Goal: Find specific page/section: Find specific page/section

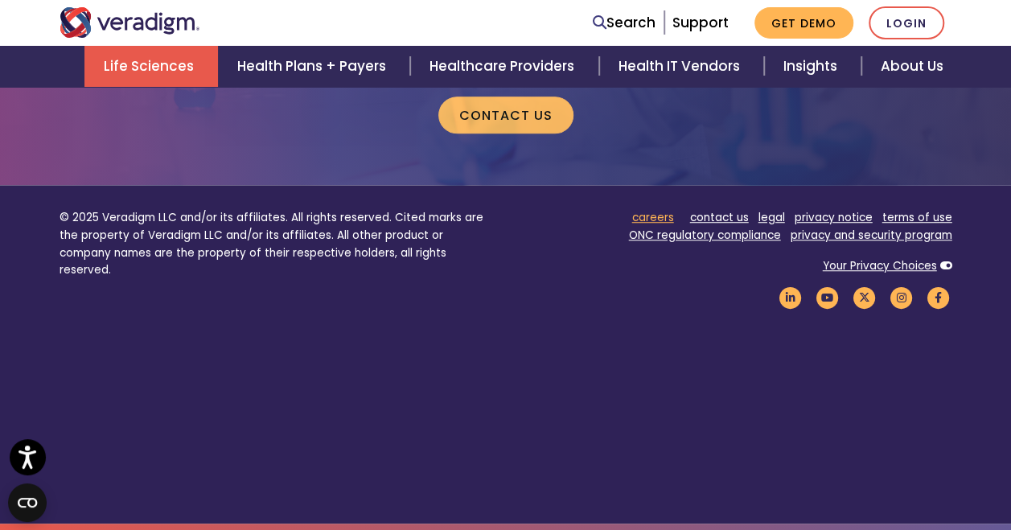
click at [664, 222] on link "careers" at bounding box center [653, 217] width 42 height 15
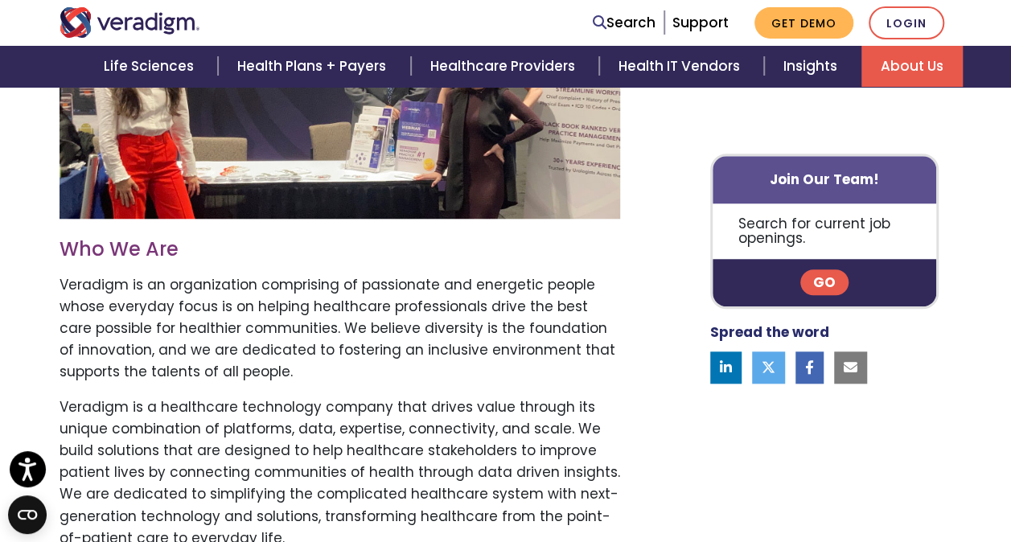
scroll to position [322, 0]
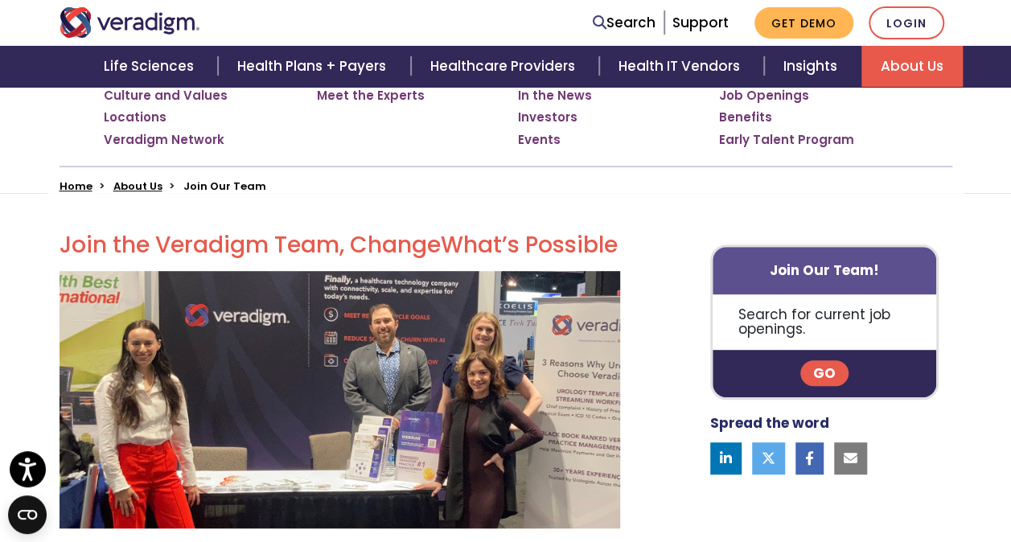
click at [838, 363] on link "Go" at bounding box center [824, 373] width 48 height 26
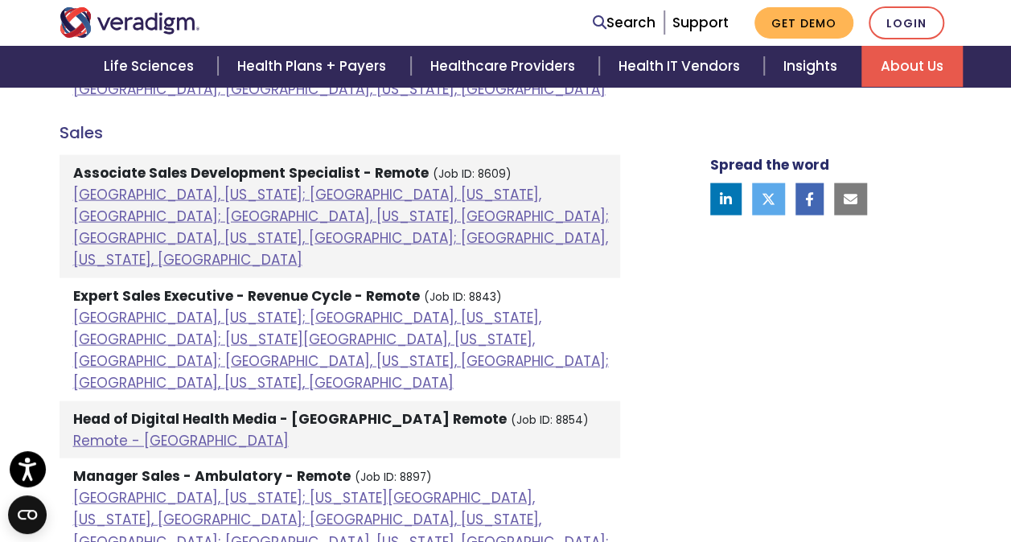
scroll to position [1527, 0]
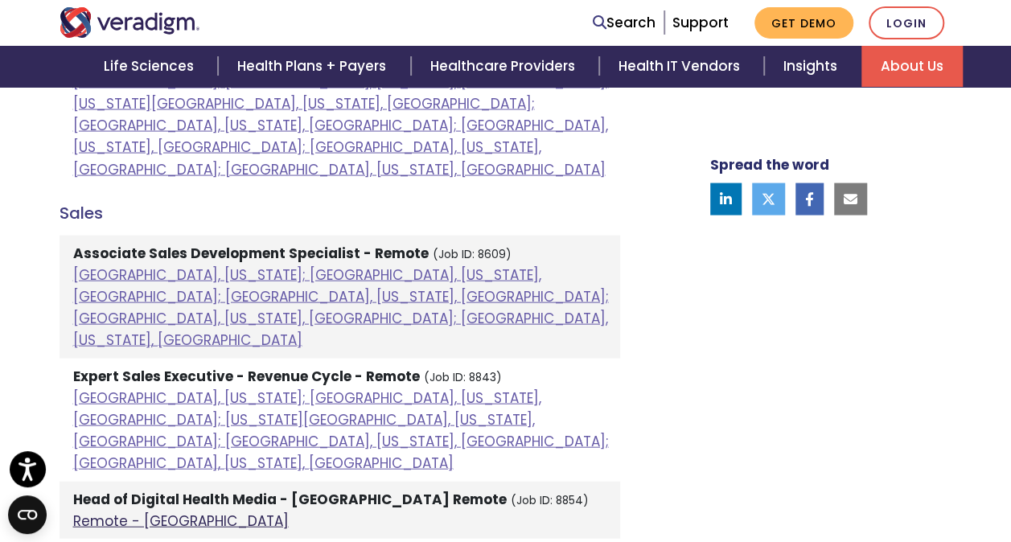
click at [101, 511] on link "Remote - US" at bounding box center [180, 520] width 215 height 19
